Goal: Find specific page/section: Find specific page/section

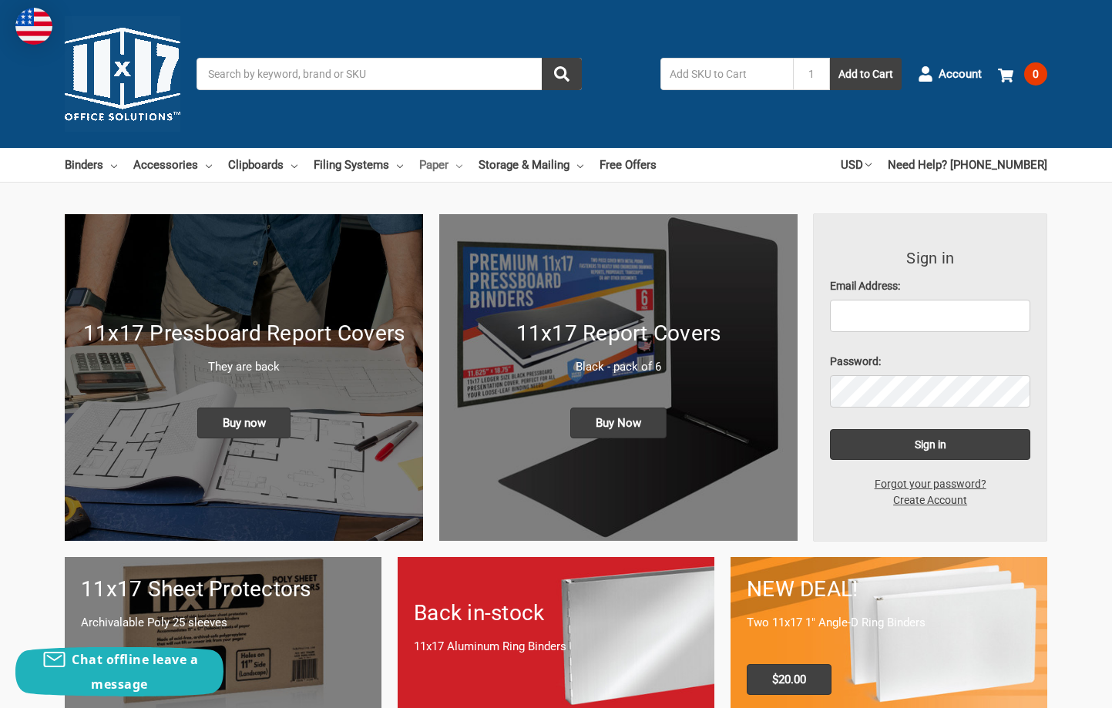
click at [439, 163] on link "Paper" at bounding box center [440, 165] width 43 height 34
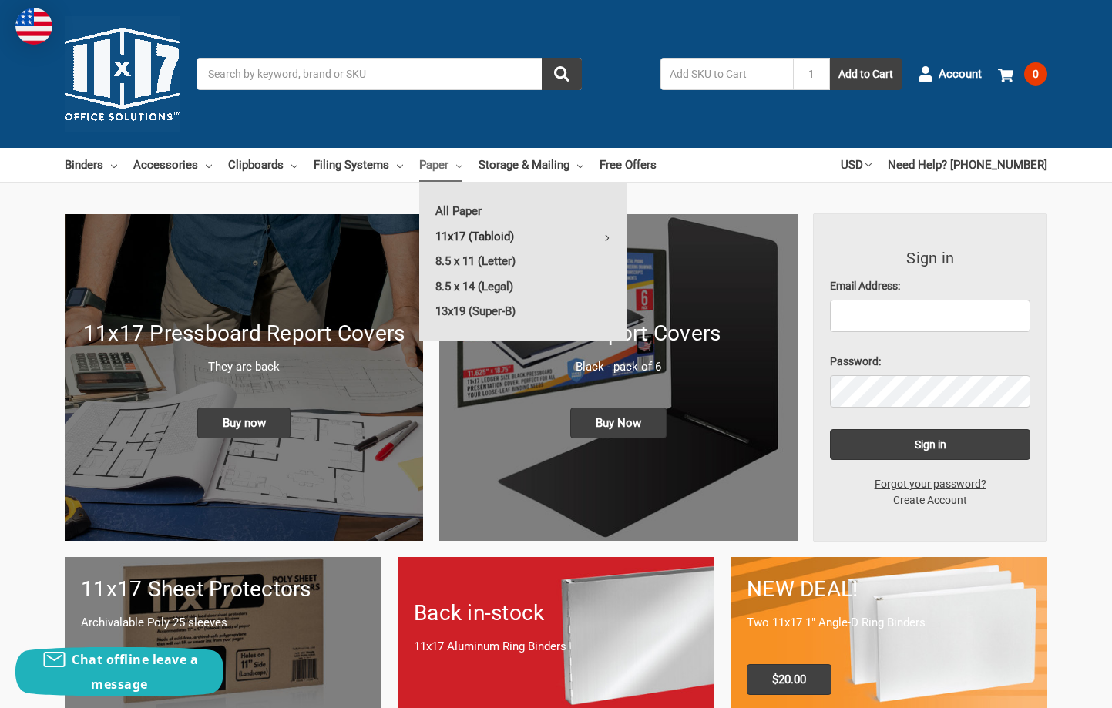
click at [452, 233] on link "11x17 (Tabloid)" at bounding box center [522, 236] width 207 height 25
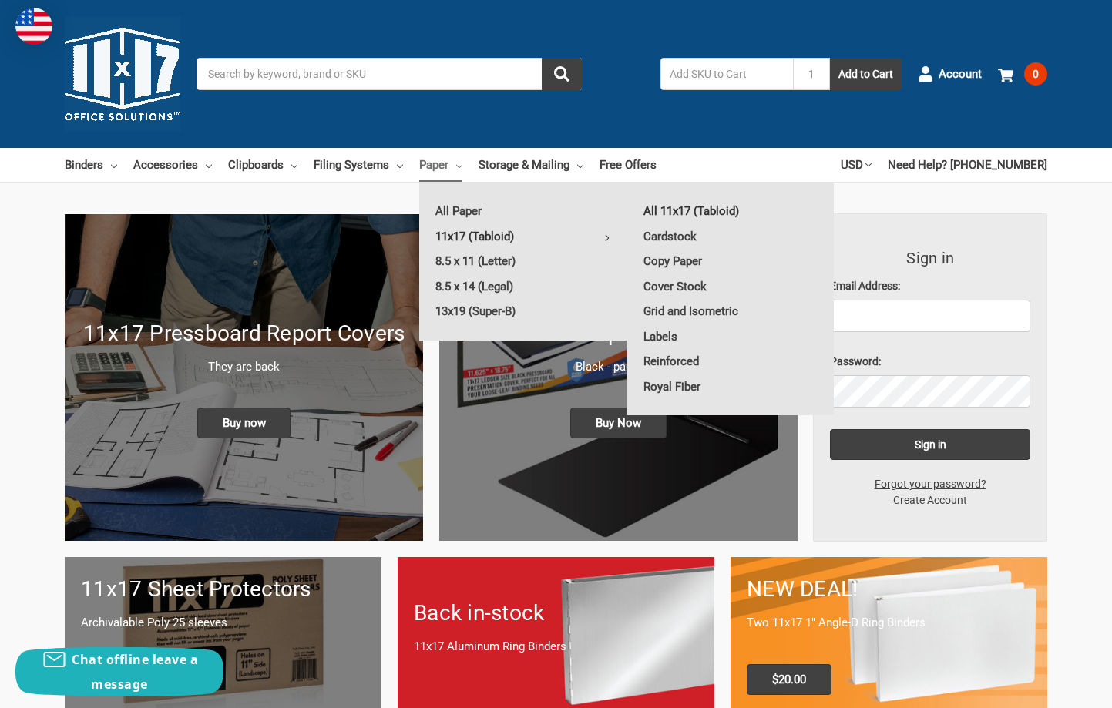
click at [697, 213] on link "All 11x17 (Tabloid)" at bounding box center [730, 211] width 207 height 25
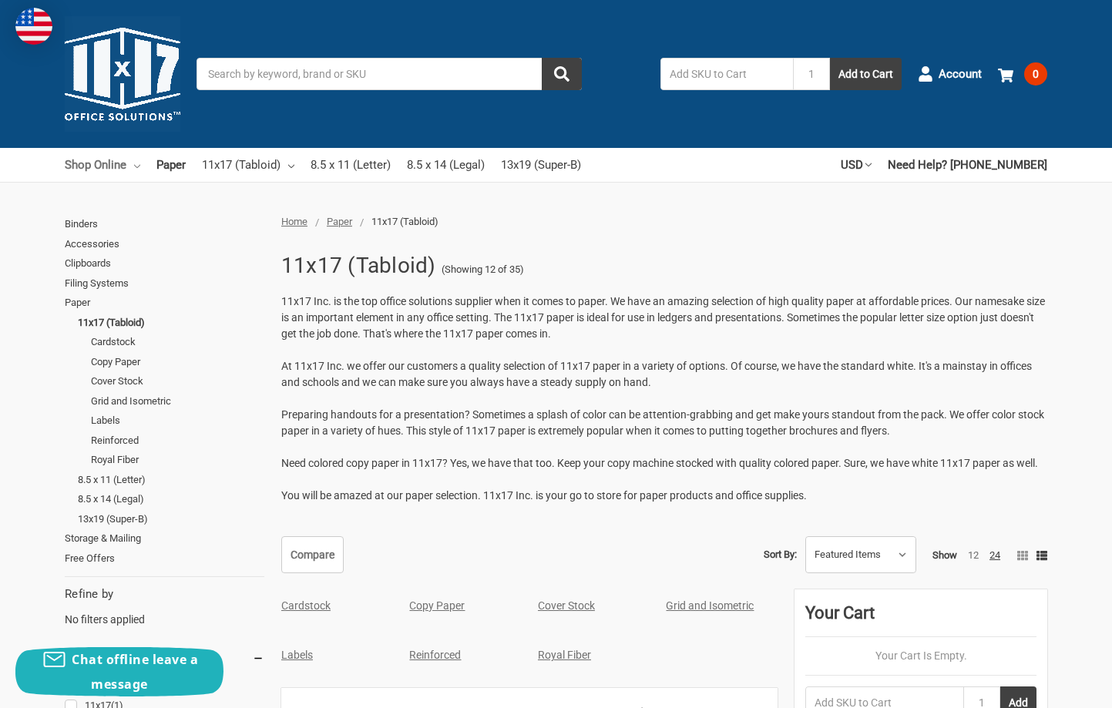
click at [95, 166] on link "Shop Online" at bounding box center [103, 165] width 76 height 34
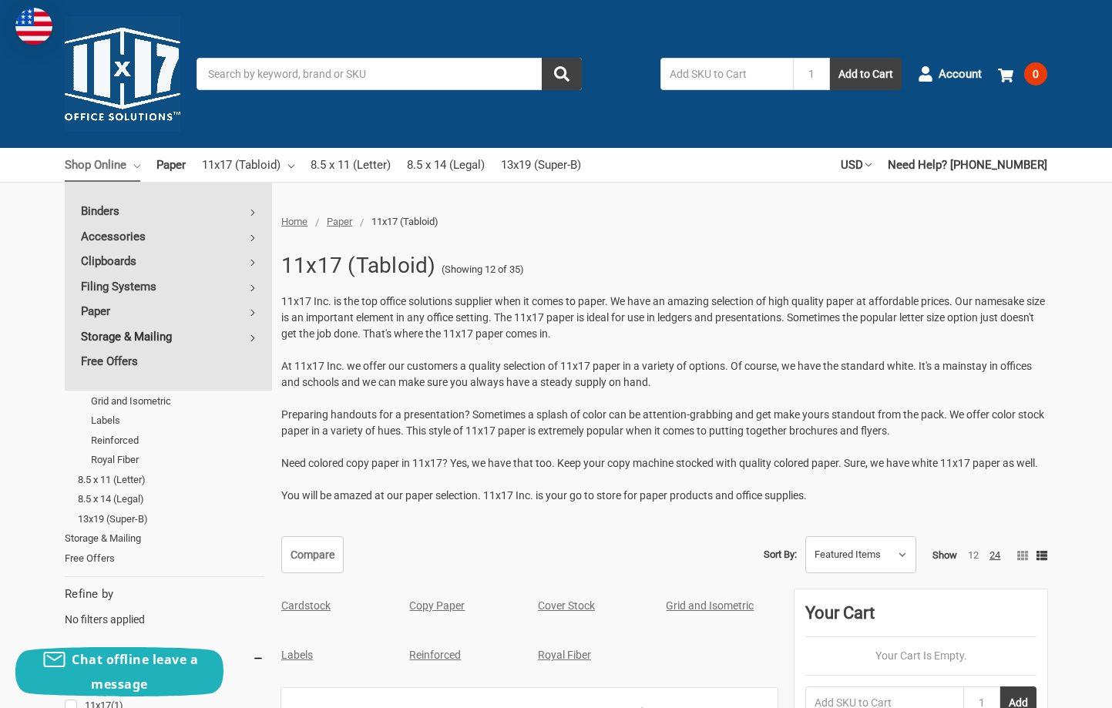
click at [153, 331] on link "Storage & Mailing" at bounding box center [168, 336] width 207 height 25
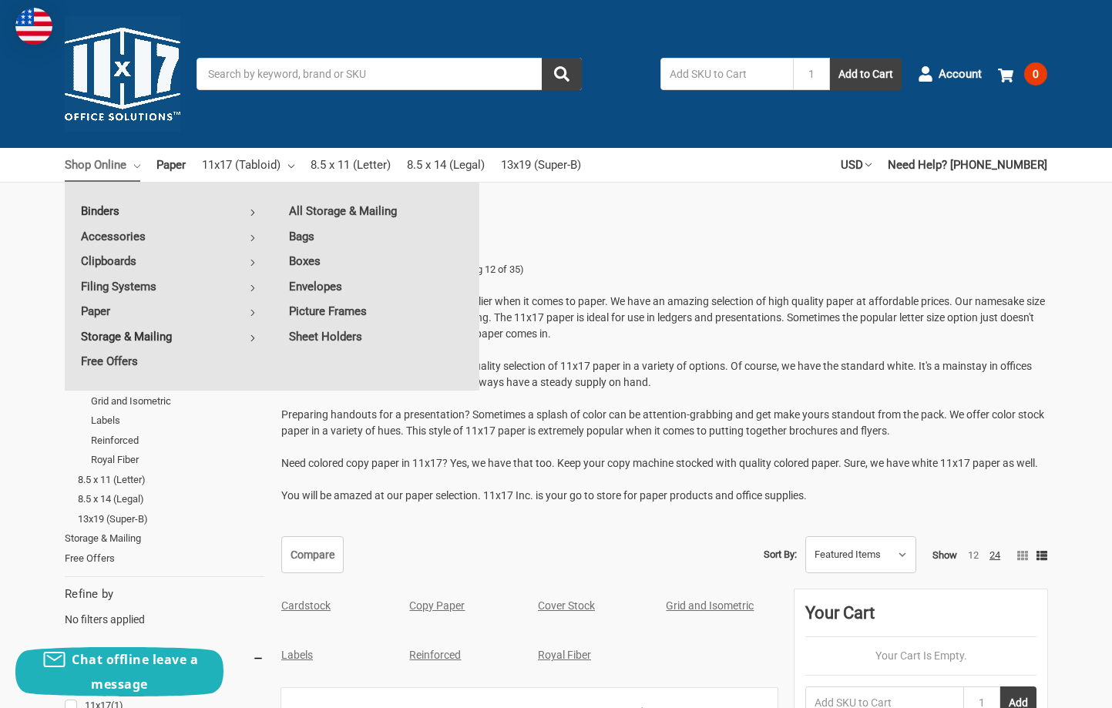
click at [140, 219] on link "Binders" at bounding box center [168, 211] width 207 height 25
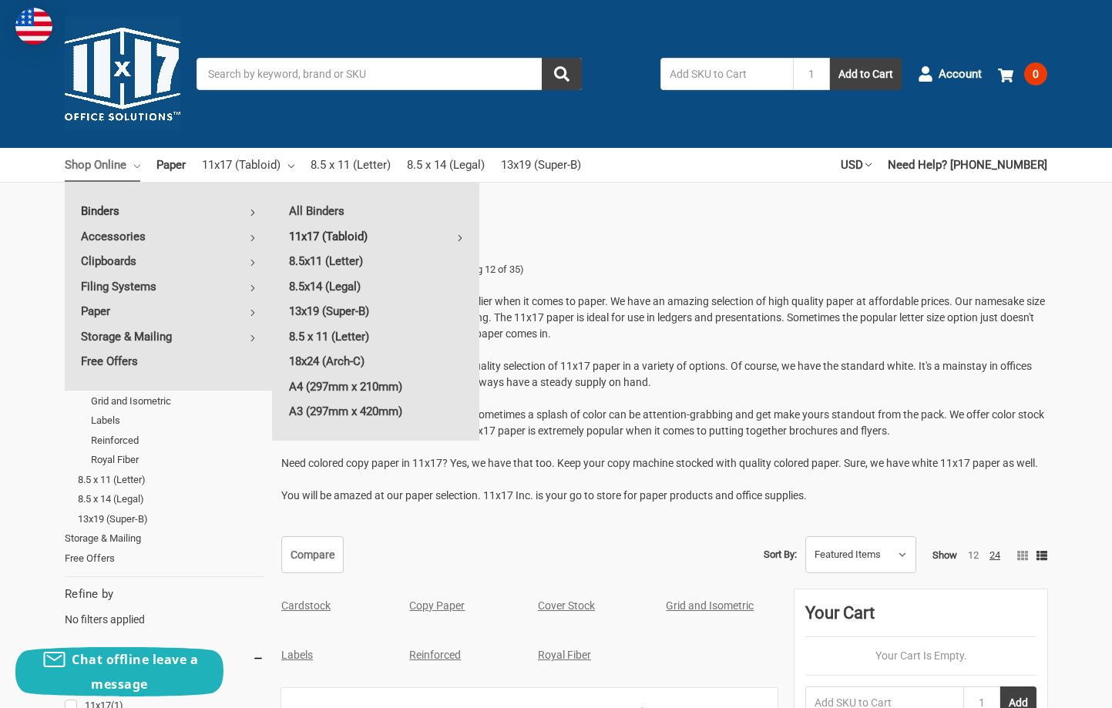
click at [331, 233] on link "11x17 (Tabloid)" at bounding box center [376, 236] width 207 height 25
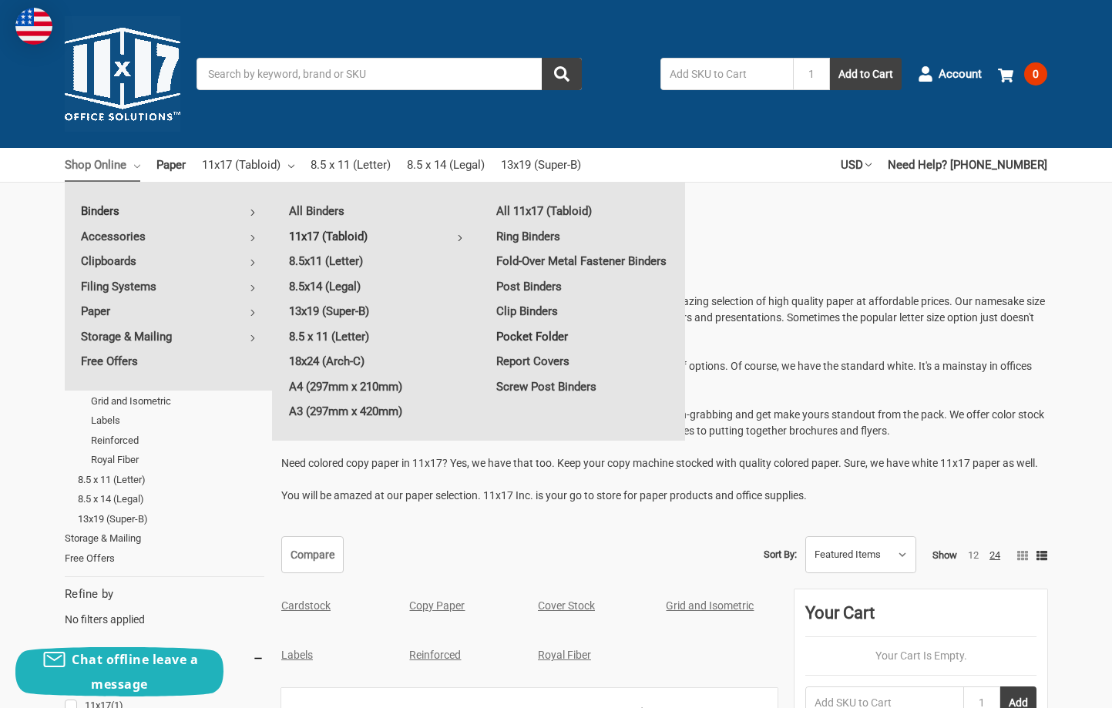
click at [550, 333] on link "Pocket Folder" at bounding box center [583, 336] width 206 height 25
